Goal: Task Accomplishment & Management: Manage account settings

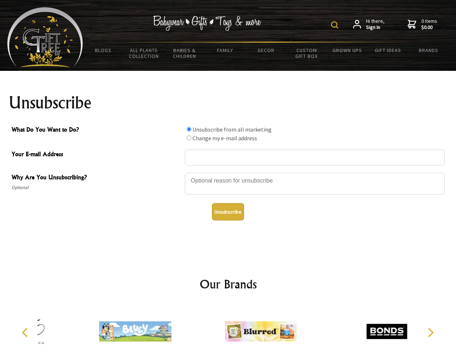
click at [336, 25] on img at bounding box center [334, 24] width 7 height 7
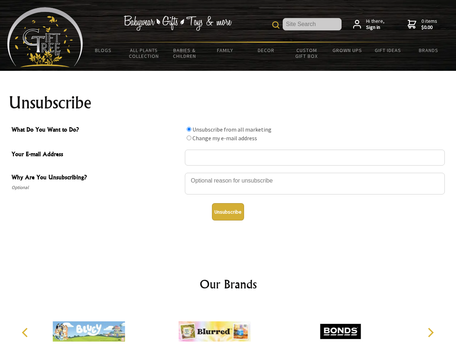
click at [228, 172] on div at bounding box center [315, 184] width 260 height 25
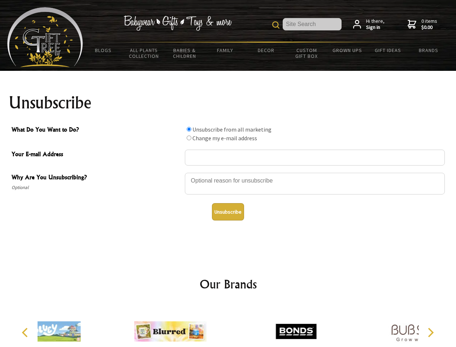
click at [189, 129] on input "What Do You Want to Do?" at bounding box center [189, 129] width 5 height 5
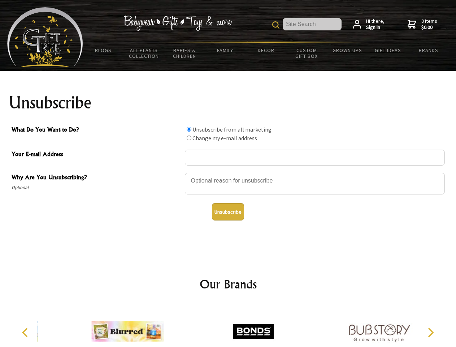
click at [189, 138] on input "What Do You Want to Do?" at bounding box center [189, 137] width 5 height 5
radio input "true"
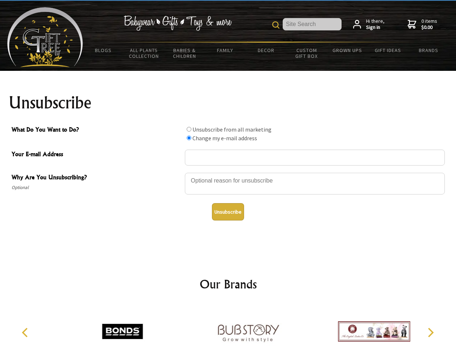
click at [228, 212] on button "Unsubscribe" at bounding box center [228, 211] width 32 height 17
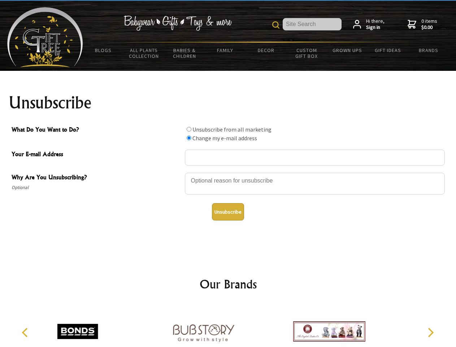
click at [26, 332] on icon "Previous" at bounding box center [25, 332] width 9 height 9
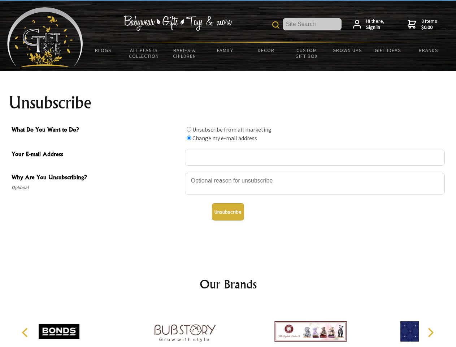
click at [431, 332] on icon "Next" at bounding box center [430, 332] width 9 height 9
